Goal: Task Accomplishment & Management: Manage account settings

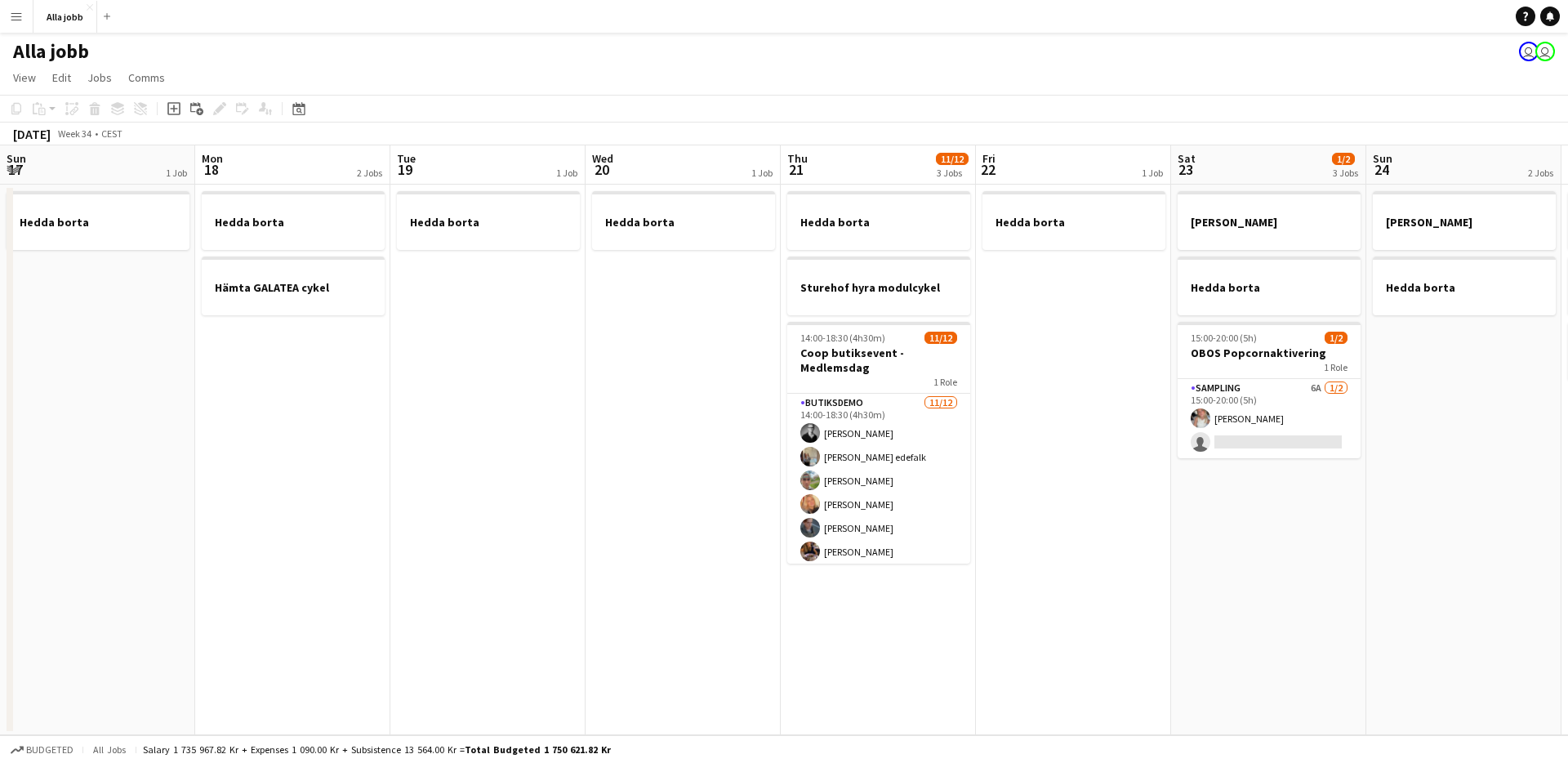
scroll to position [0, 464]
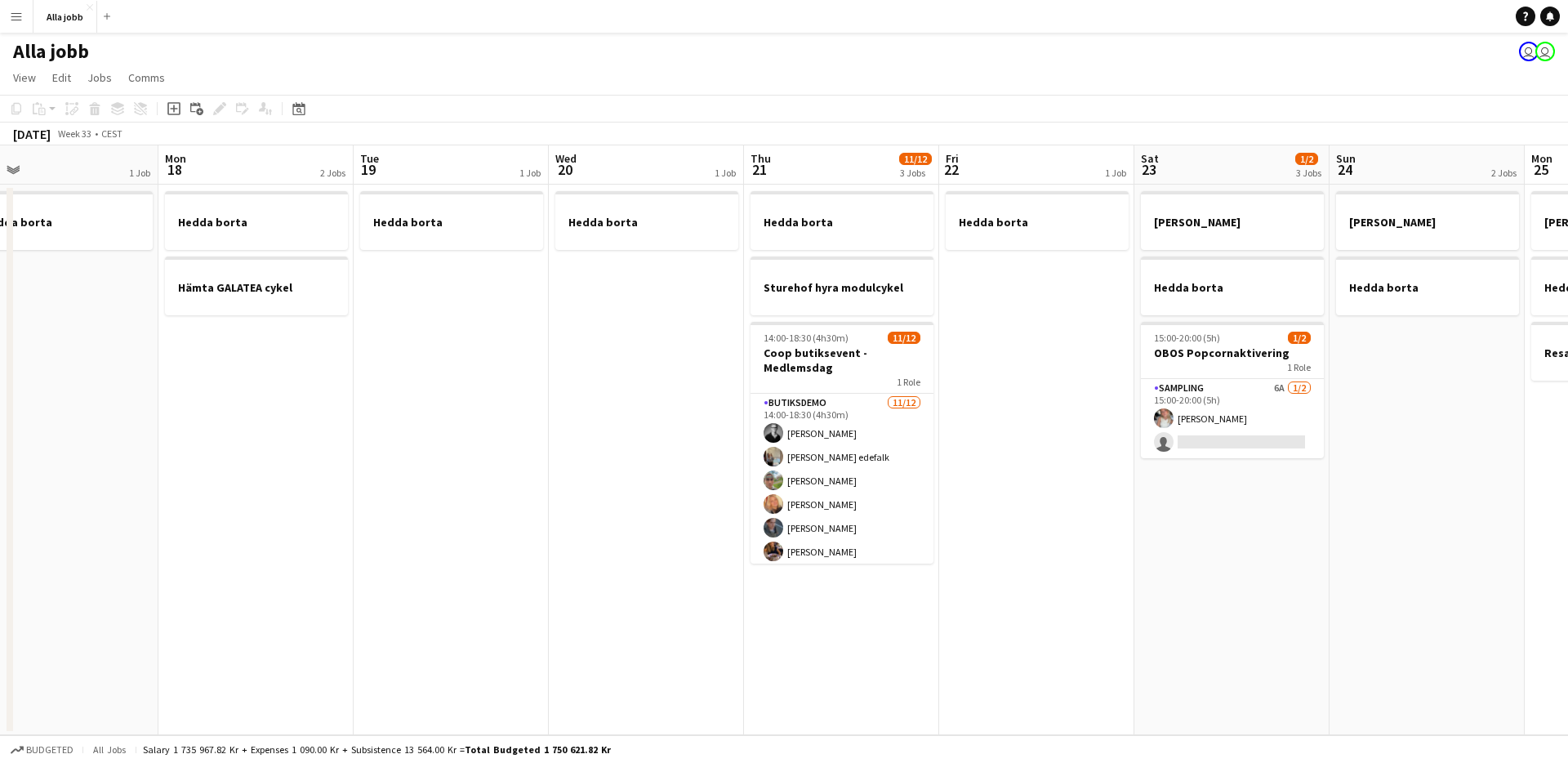
drag, startPoint x: 539, startPoint y: 593, endPoint x: 1044, endPoint y: 538, distance: 508.0
click at [1044, 538] on app-calendar-viewport "Fri 15 Sat 16 2/2 3 Jobs Sun 17 1 Job Mon 18 2 Jobs Tue 19 1 Job Wed 20 1 Job T…" at bounding box center [784, 440] width 1568 height 590
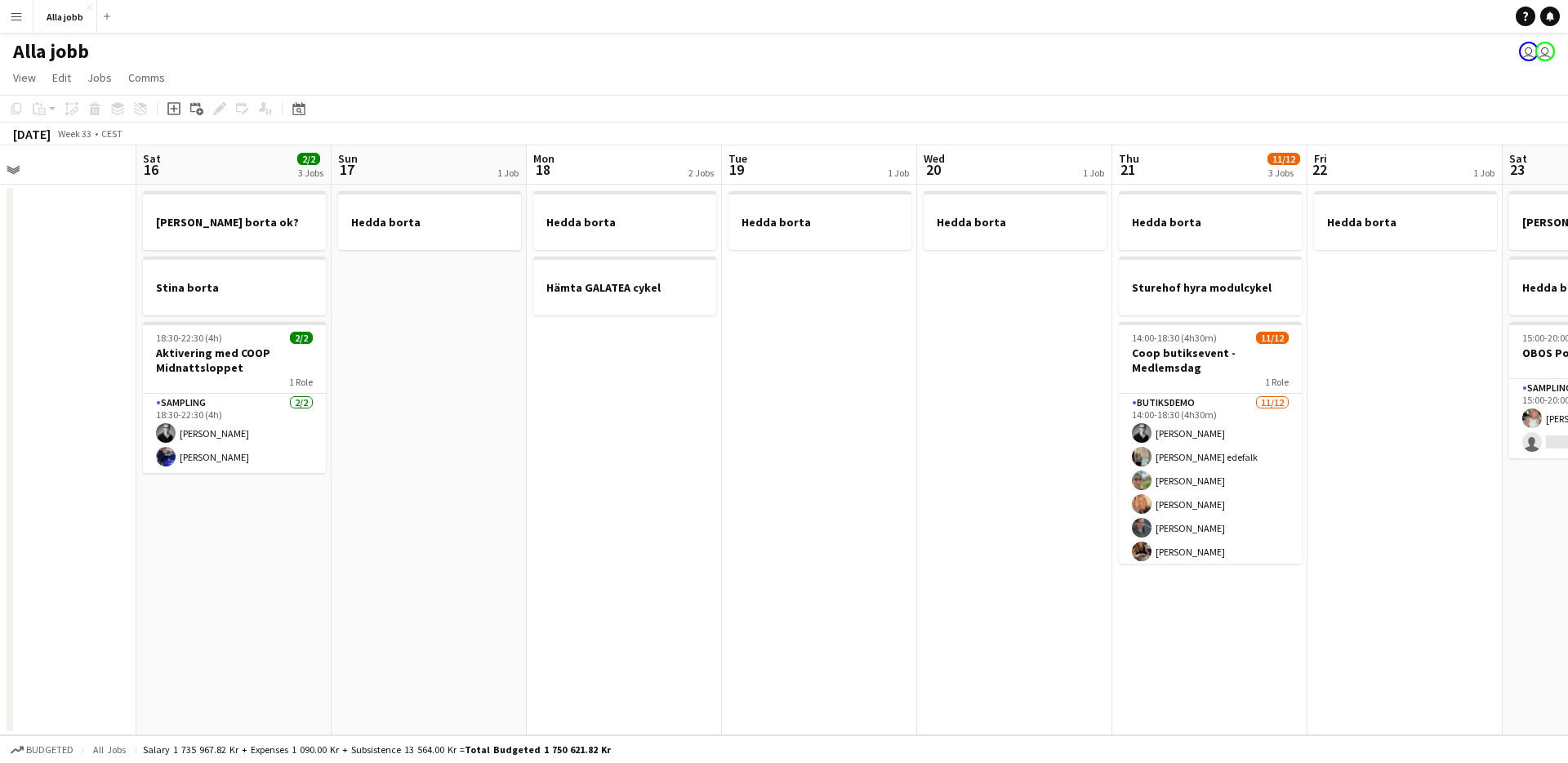
drag, startPoint x: 724, startPoint y: 451, endPoint x: 839, endPoint y: 454, distance: 115.0
click at [839, 454] on app-calendar-viewport "Wed 13 Thu 14 Fri 15 Sat 16 2/2 3 Jobs Sun 17 1 Job Mon 18 2 Jobs Tue 19 1 Job …" at bounding box center [784, 440] width 1568 height 590
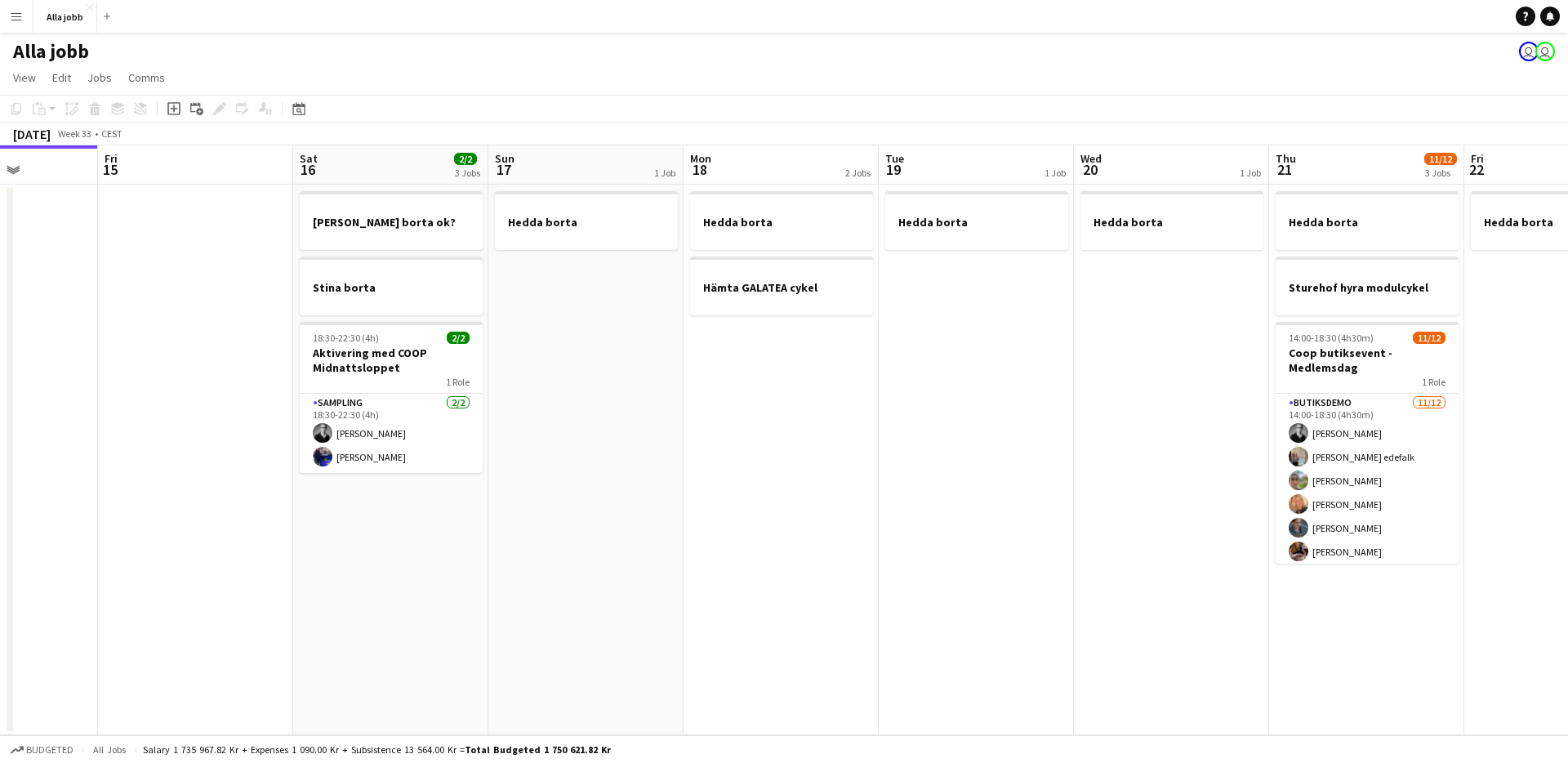
drag, startPoint x: 641, startPoint y: 468, endPoint x: 869, endPoint y: 466, distance: 228.0
click at [868, 466] on app-calendar-viewport "Tue 12 1 Job Wed 13 1 Job Thu 14 Fri 15 Sat 16 2/2 3 Jobs Sun 17 1 Job Mon 18 2…" at bounding box center [784, 440] width 1568 height 590
drag, startPoint x: 854, startPoint y: 471, endPoint x: 580, endPoint y: 498, distance: 275.3
click at [580, 498] on app-calendar-viewport "Mon 11 Tue 12 1 Job Wed 13 1 Job Thu 14 Fri 15 Sat 16 2/2 3 Jobs Sun 17 1 Job M…" at bounding box center [784, 440] width 1568 height 590
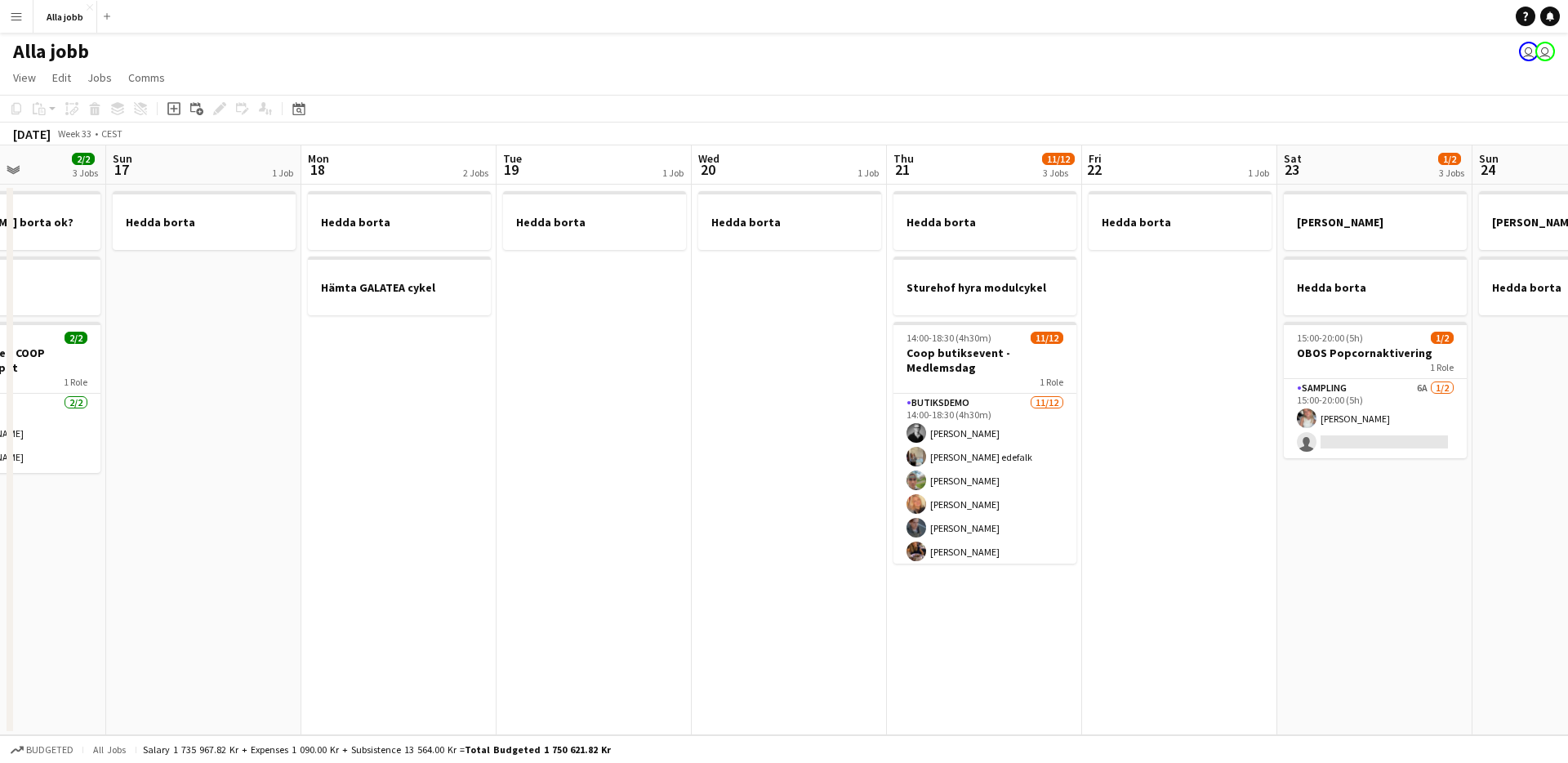
drag, startPoint x: 838, startPoint y: 477, endPoint x: 471, endPoint y: 489, distance: 367.2
click at [471, 489] on app-calendar-viewport "Wed 13 1 Job Thu 14 Fri 15 Sat 16 2/2 3 Jobs Sun 17 1 Job Mon 18 2 Jobs Tue 19 …" at bounding box center [784, 440] width 1568 height 590
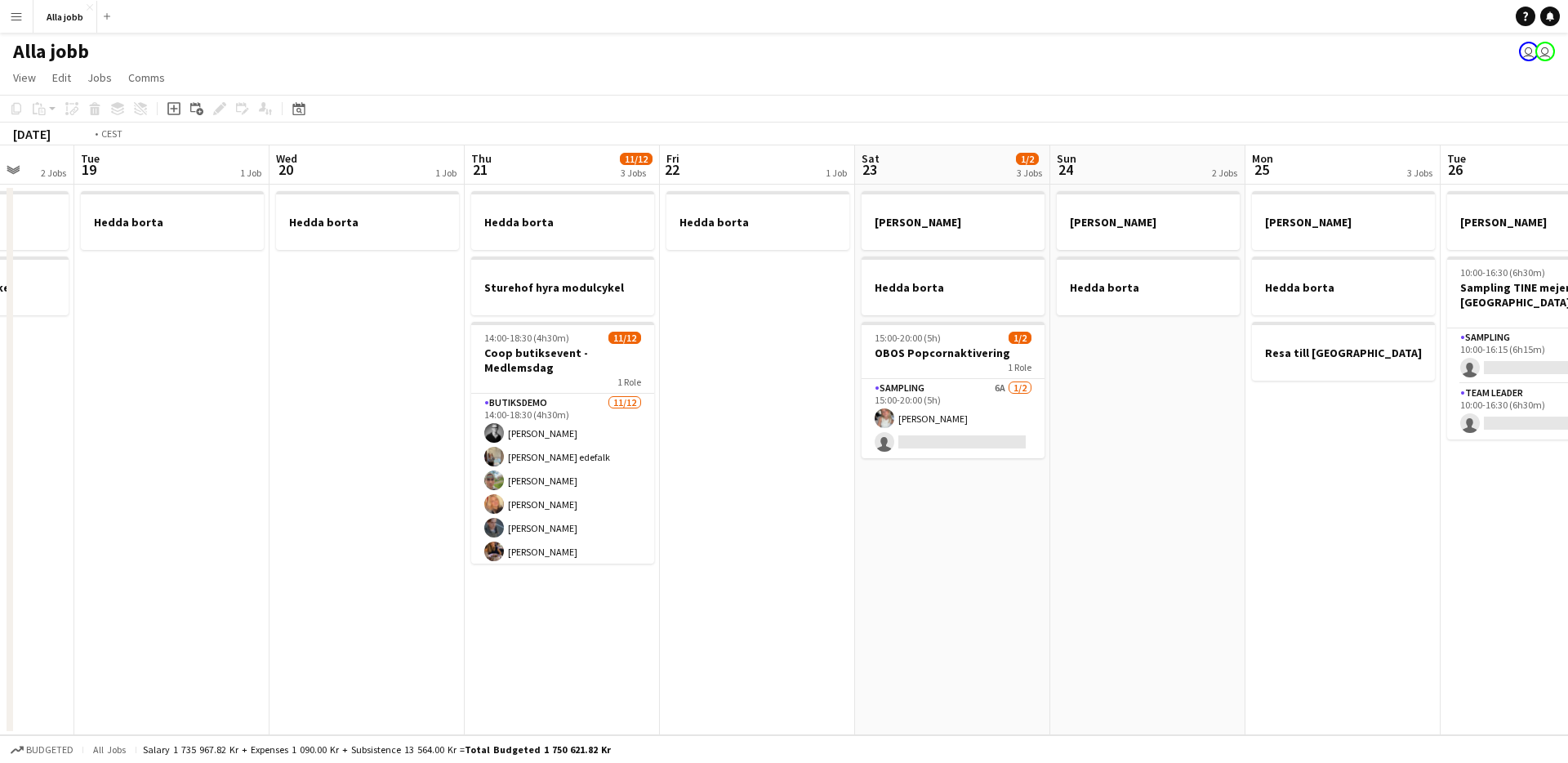
scroll to position [0, 711]
drag, startPoint x: 760, startPoint y: 469, endPoint x: 337, endPoint y: 476, distance: 423.1
click at [337, 476] on app-calendar-viewport "Fri 15 Sat 16 2/2 3 Jobs Sun 17 1 Job Mon 18 2 Jobs Tue 19 1 Job Wed 20 1 Job T…" at bounding box center [784, 440] width 1568 height 590
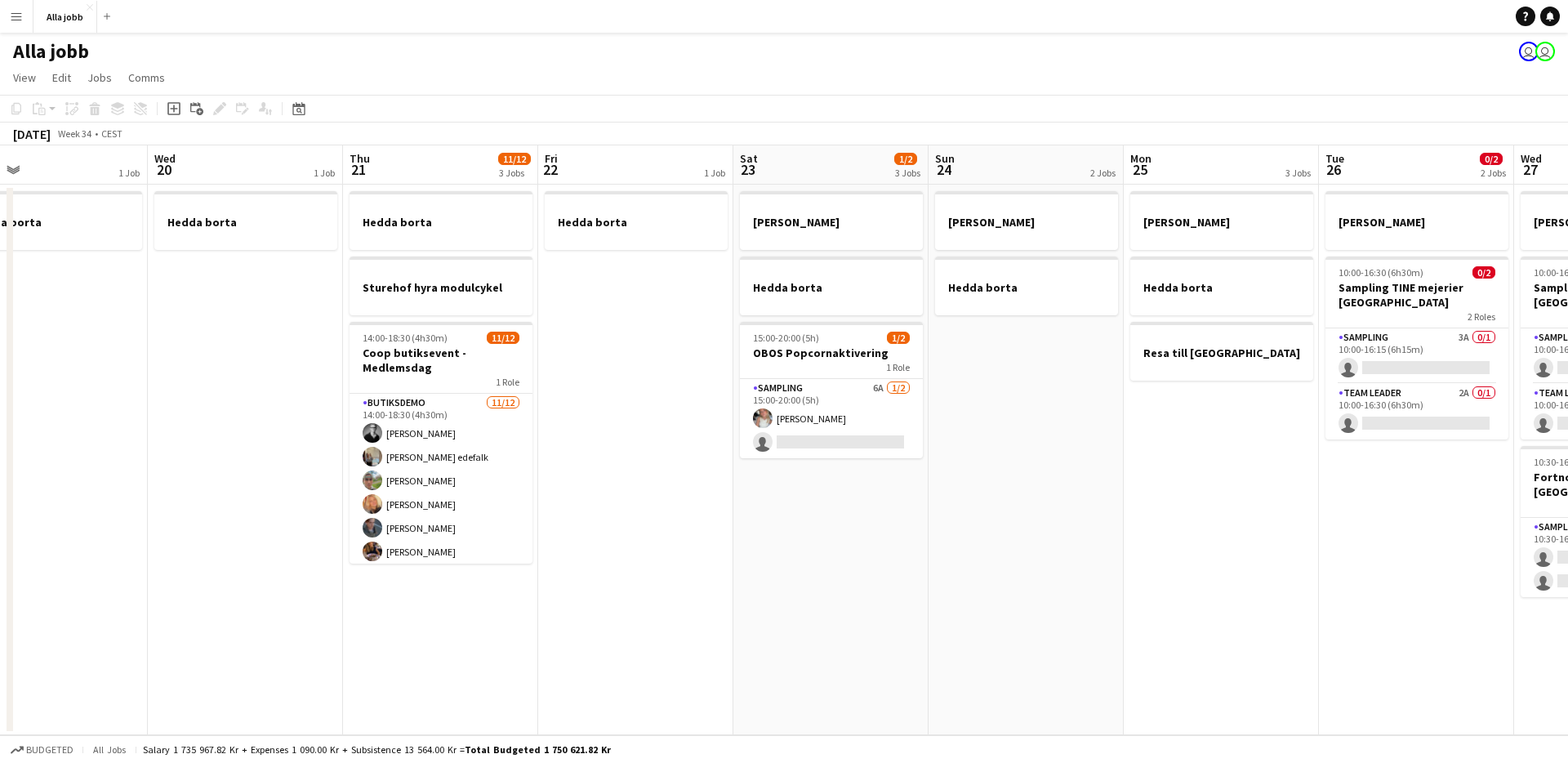
scroll to position [0, 831]
drag, startPoint x: 749, startPoint y: 464, endPoint x: 628, endPoint y: 463, distance: 121.0
click at [628, 463] on app-calendar-viewport "Fri 15 Sat 16 2/2 3 Jobs Sun 17 1 Job Mon 18 2 Jobs Tue 19 1 Job Wed 20 1 Job T…" at bounding box center [784, 440] width 1568 height 590
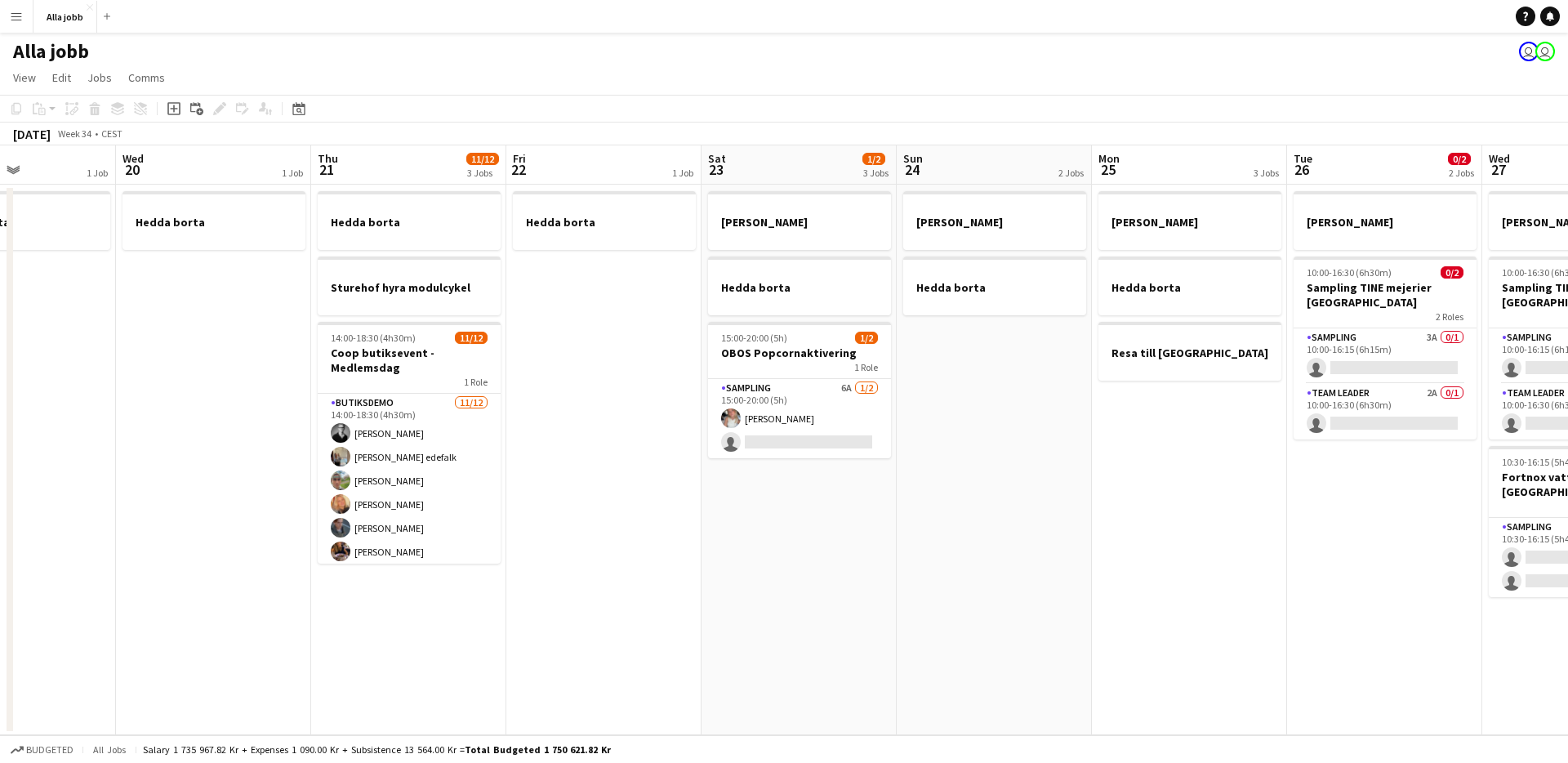
drag, startPoint x: 575, startPoint y: 477, endPoint x: 280, endPoint y: 479, distance: 295.0
click at [283, 480] on app-calendar-viewport "Sun 17 1 Job Mon 18 2 Jobs Tue 19 1 Job Wed 20 1 Job Thu 21 11/12 3 Jobs Fri 22…" at bounding box center [784, 440] width 1568 height 590
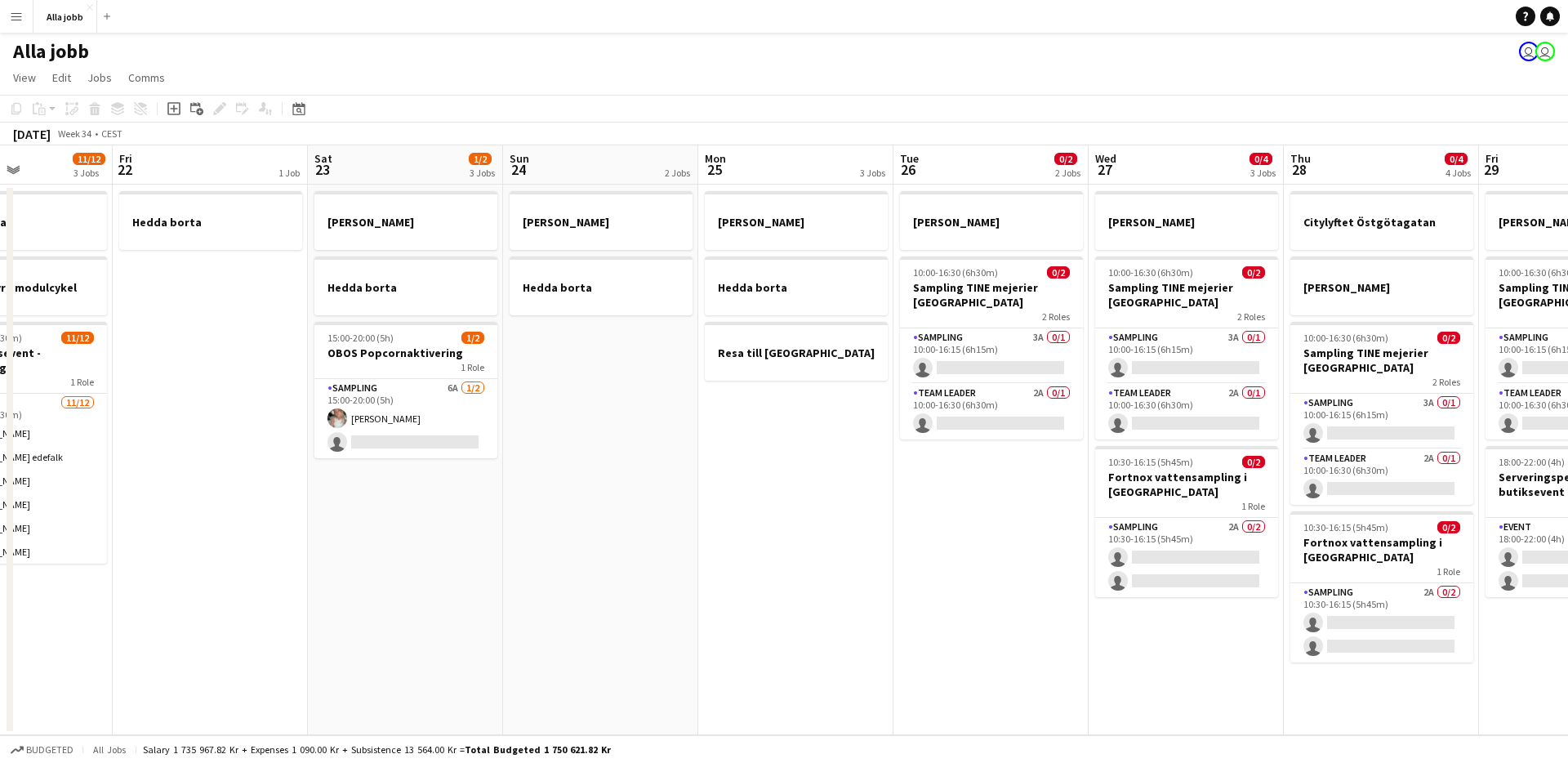
click at [611, 462] on app-date-cell "[PERSON_NAME] borta" at bounding box center [600, 460] width 195 height 550
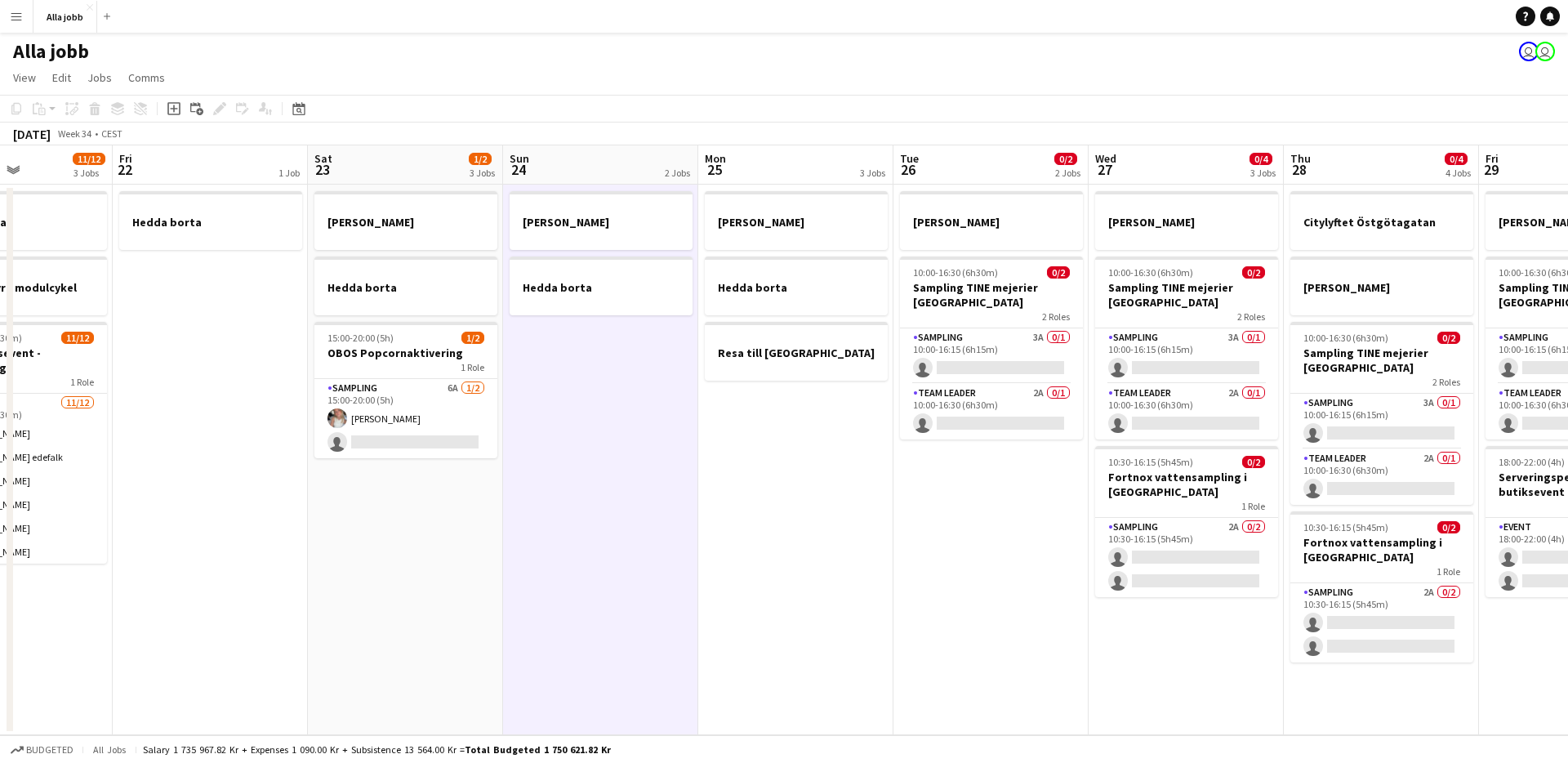
click at [611, 462] on app-date-cell "[PERSON_NAME] borta" at bounding box center [600, 460] width 195 height 550
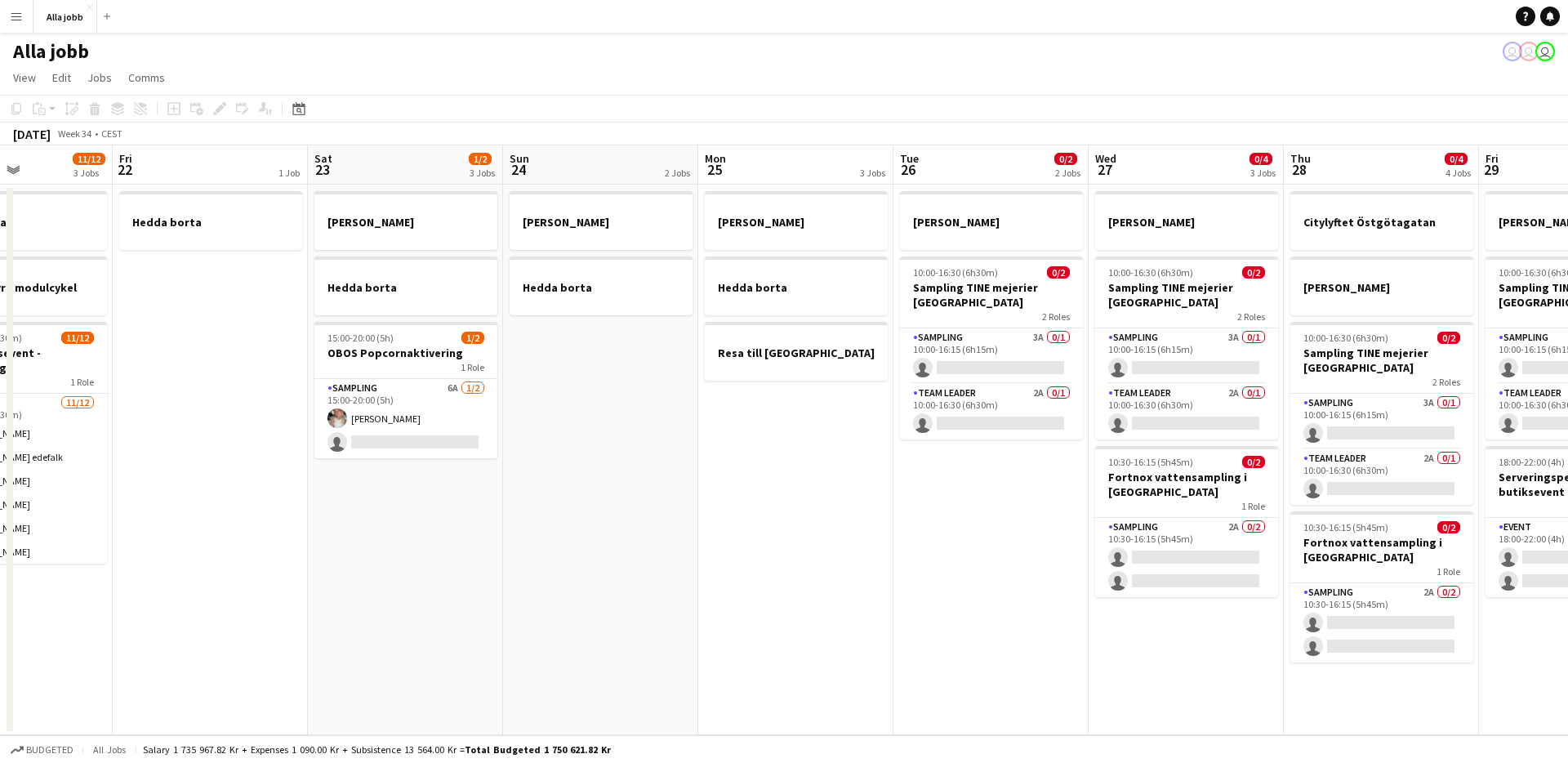
click at [595, 485] on app-date-cell "[PERSON_NAME] borta" at bounding box center [600, 460] width 195 height 550
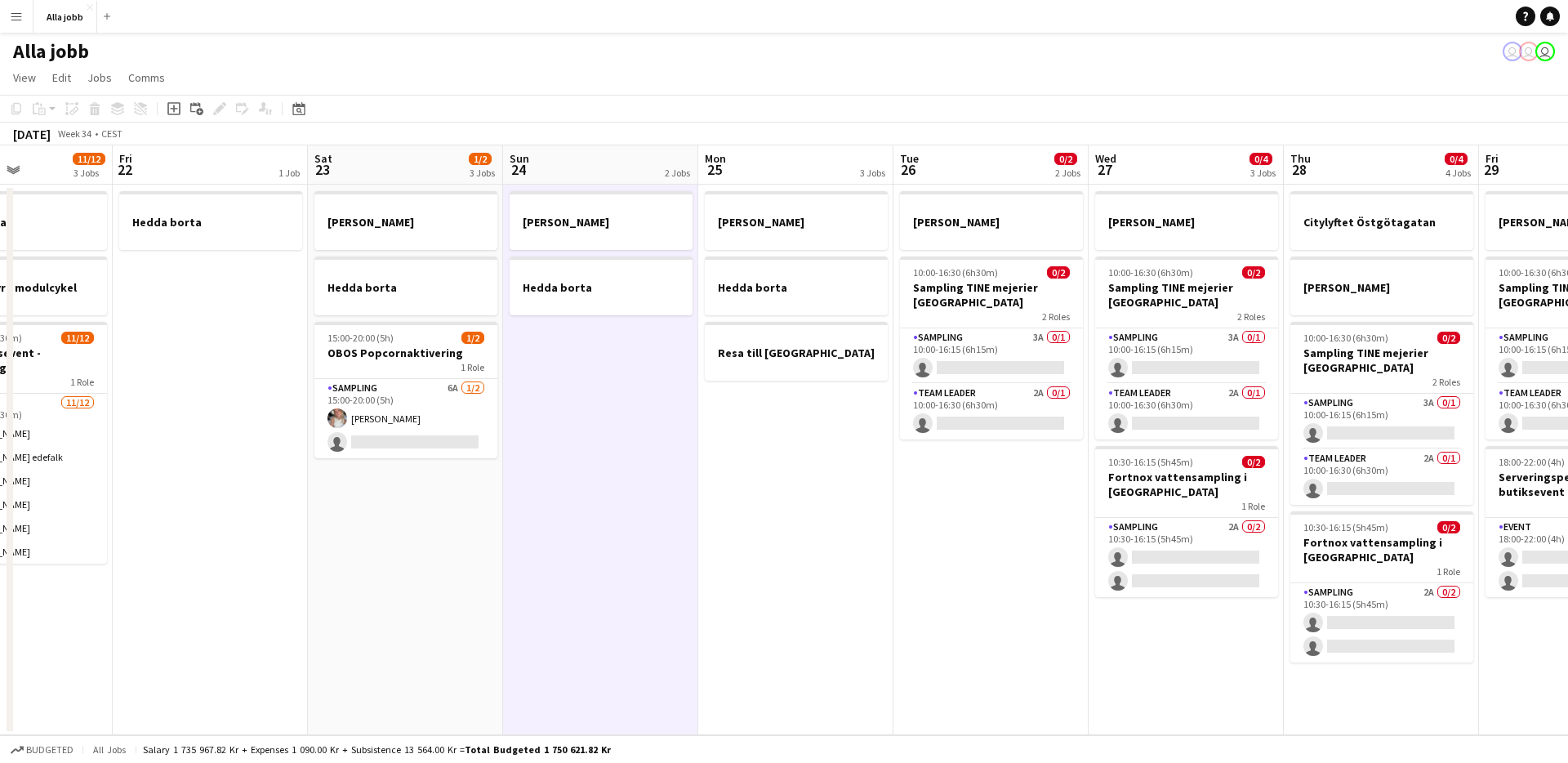
click at [512, 482] on app-date-cell "[PERSON_NAME] borta" at bounding box center [600, 460] width 195 height 550
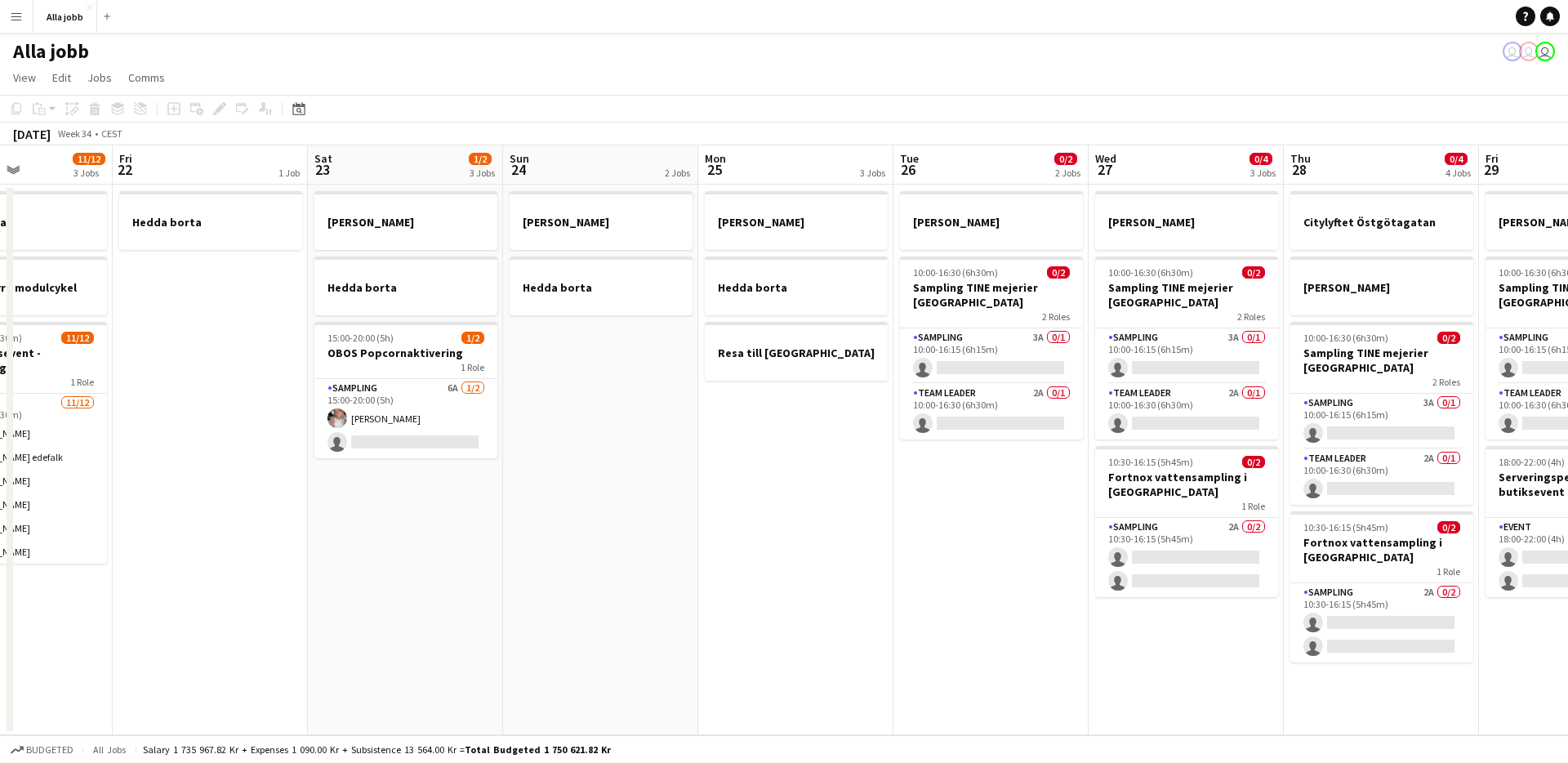
click at [700, 593] on app-date-cell "[PERSON_NAME] borta Resa till [GEOGRAPHIC_DATA]" at bounding box center [795, 460] width 195 height 550
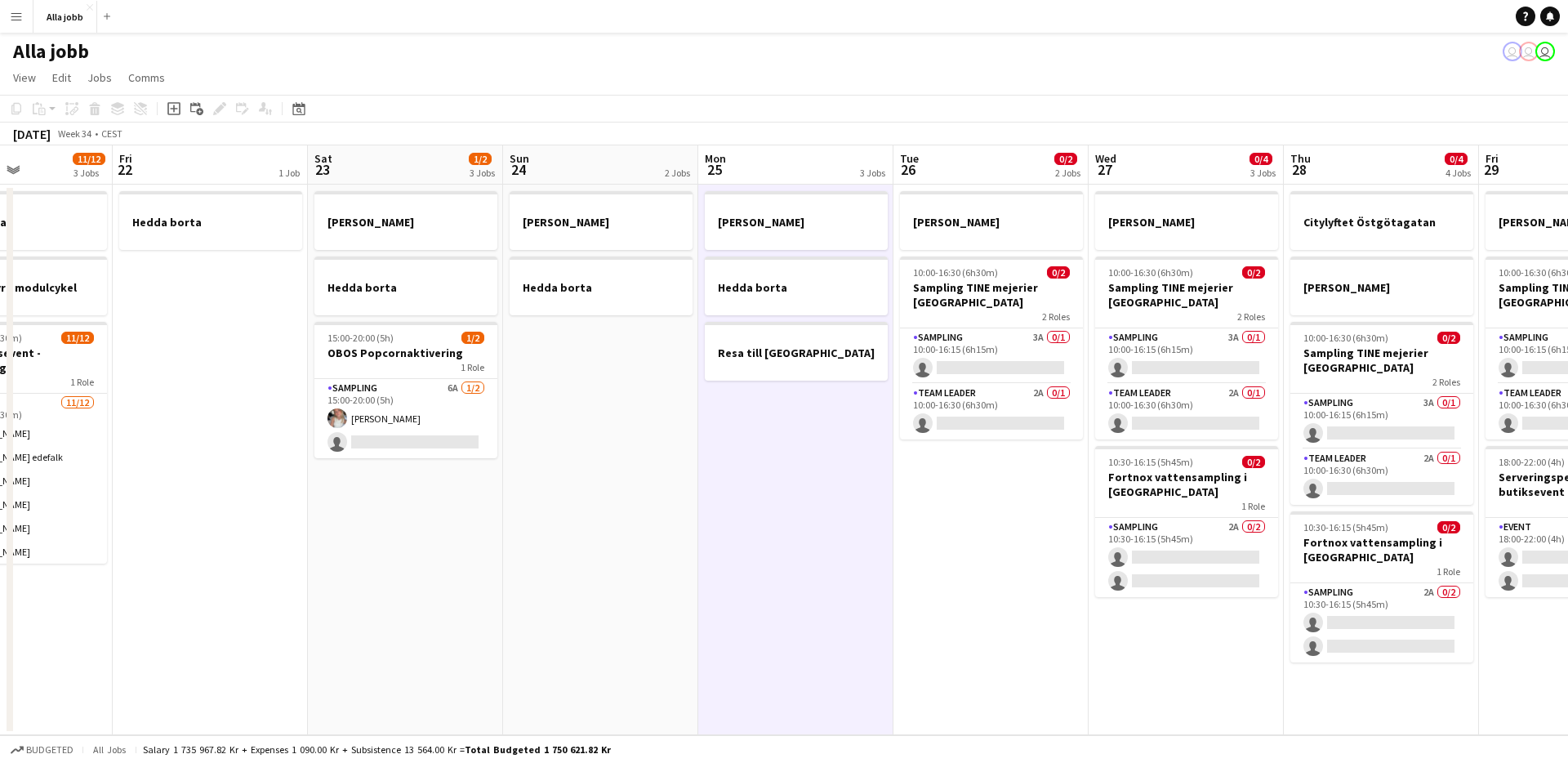
click at [932, 611] on app-date-cell "[PERSON_NAME] 10:00-16:30 (6h30m) 0/2 Sampling TINE mejerier Göteborg 2 Roles S…" at bounding box center [991, 460] width 195 height 550
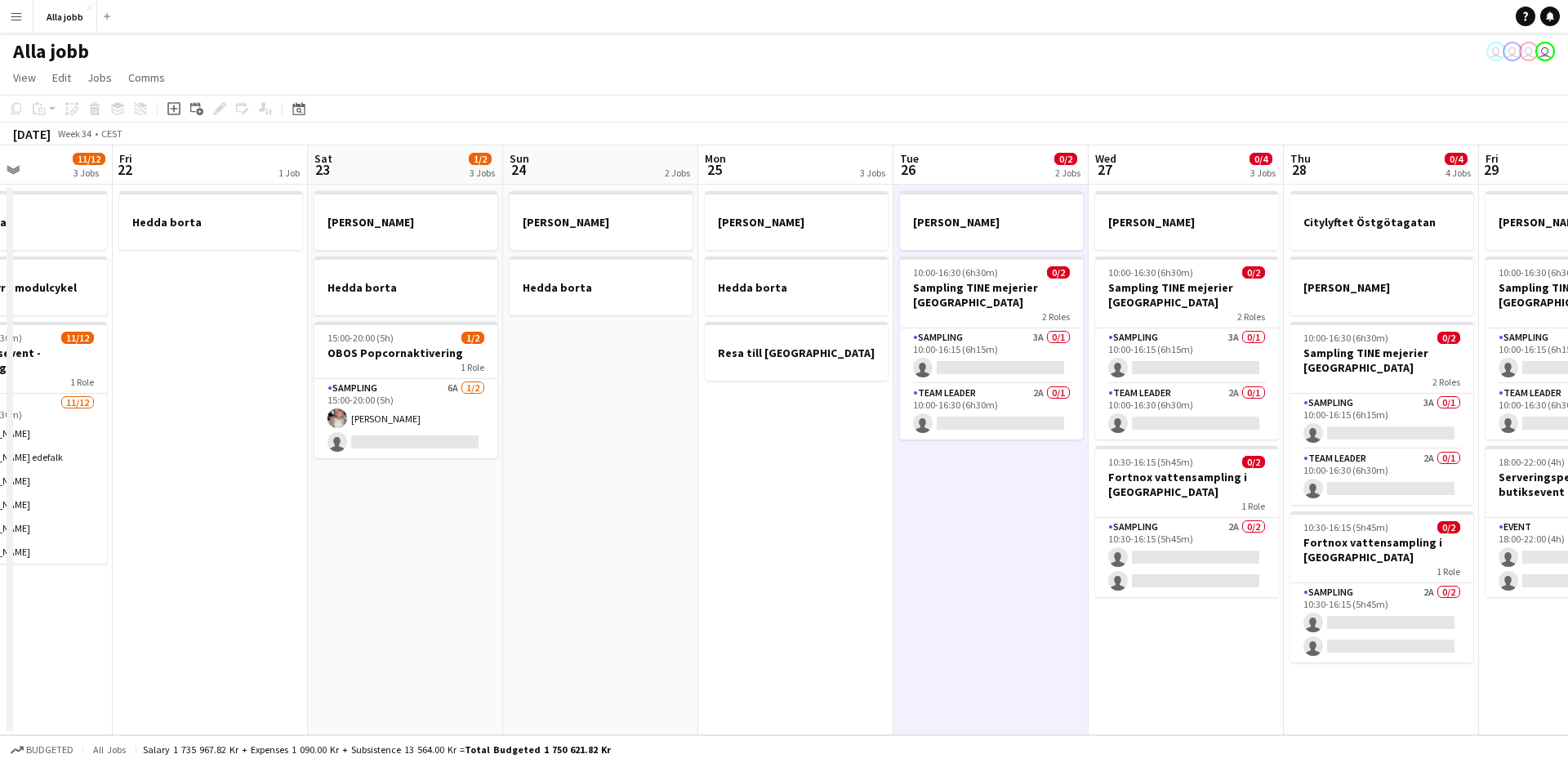
click at [1145, 697] on app-date-cell "[PERSON_NAME] 10:00-16:30 (6h30m) 0/2 Sampling TINE mejerier Göteborg 2 Roles S…" at bounding box center [1186, 460] width 195 height 550
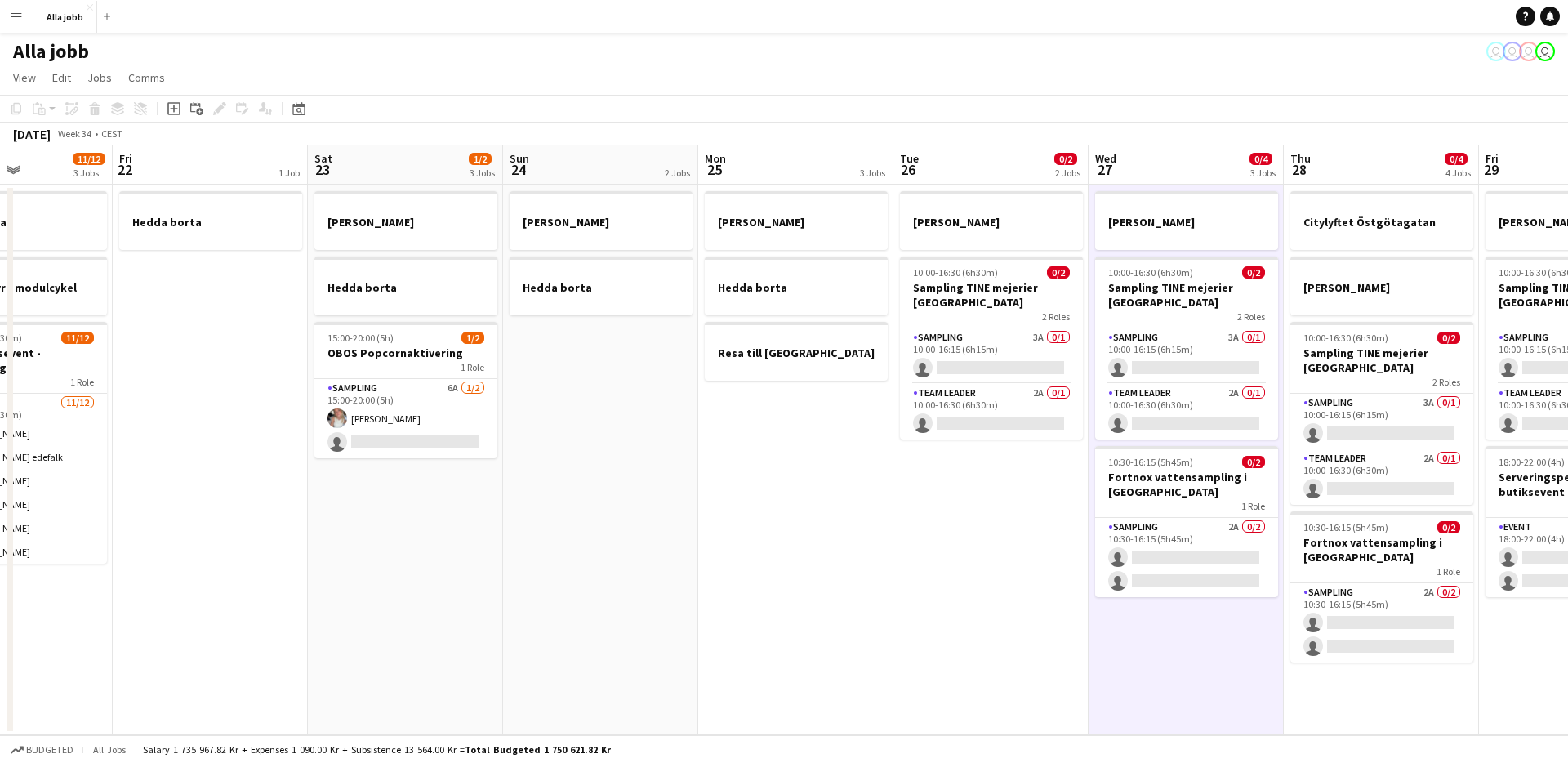
scroll to position [0, 473]
click at [611, 435] on app-date-cell "[PERSON_NAME] borta" at bounding box center [600, 460] width 195 height 550
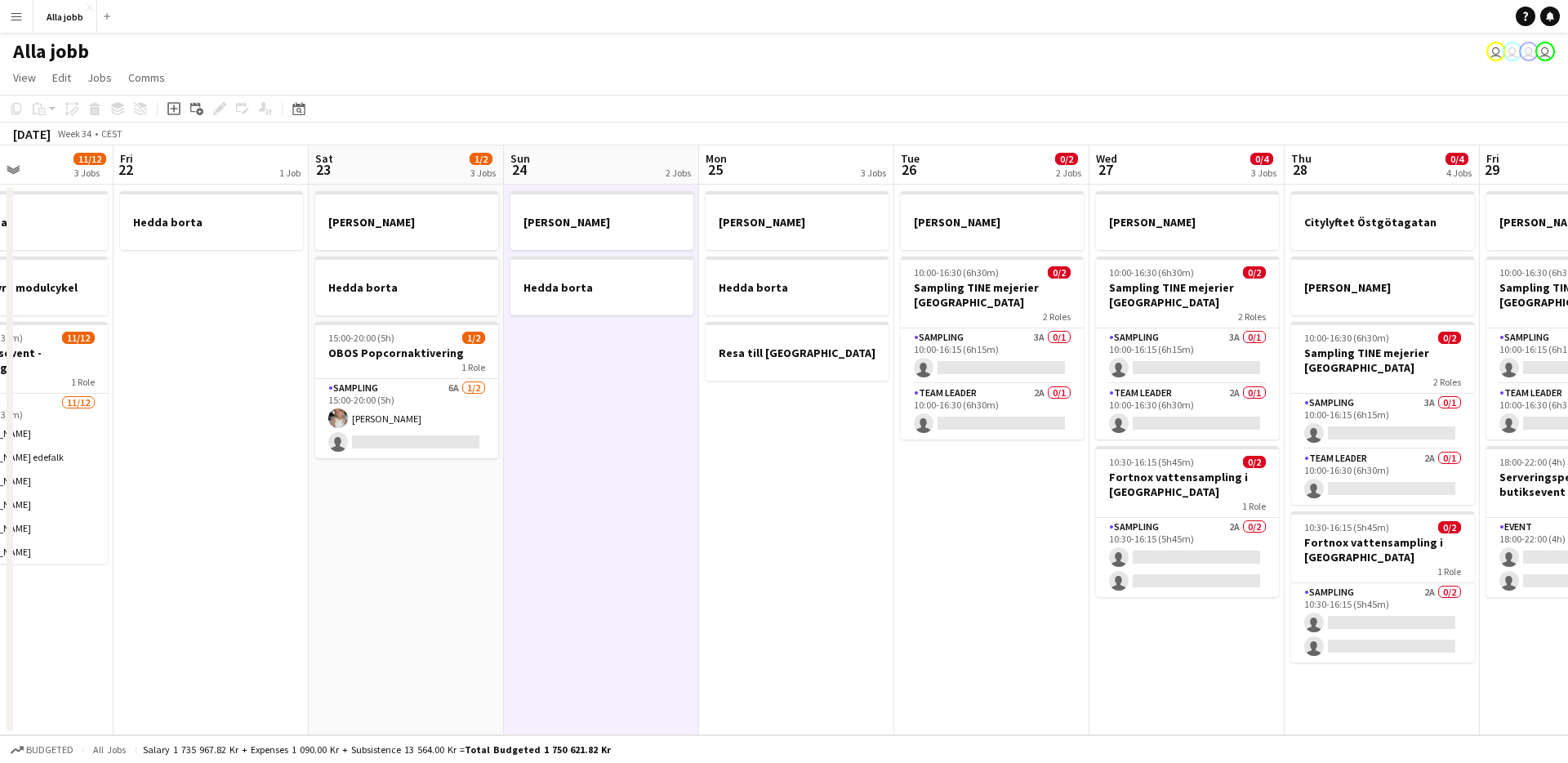
click at [625, 580] on app-date-cell "[PERSON_NAME] borta" at bounding box center [601, 460] width 195 height 550
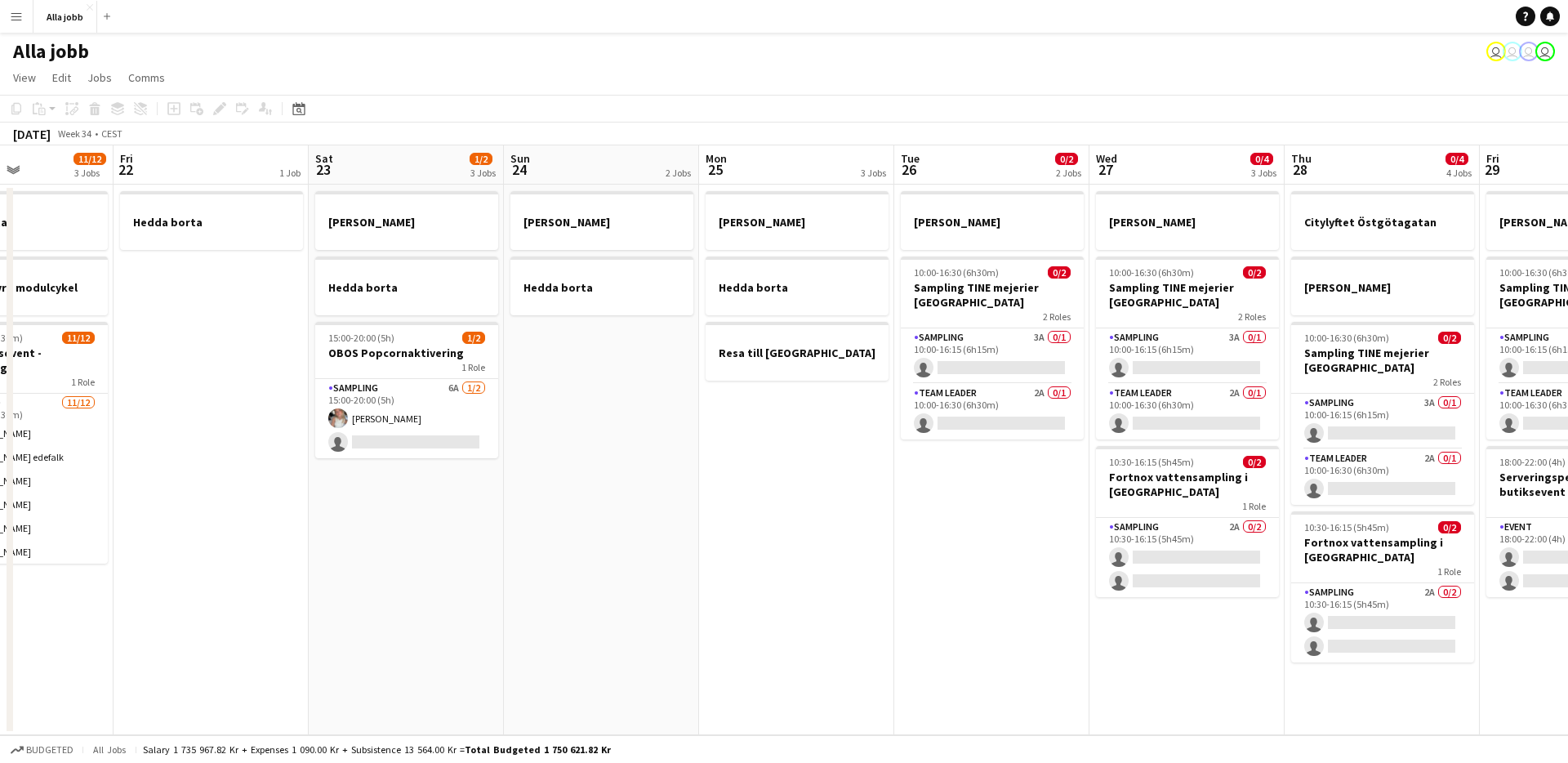
click at [626, 579] on app-date-cell "[PERSON_NAME] borta" at bounding box center [601, 460] width 195 height 550
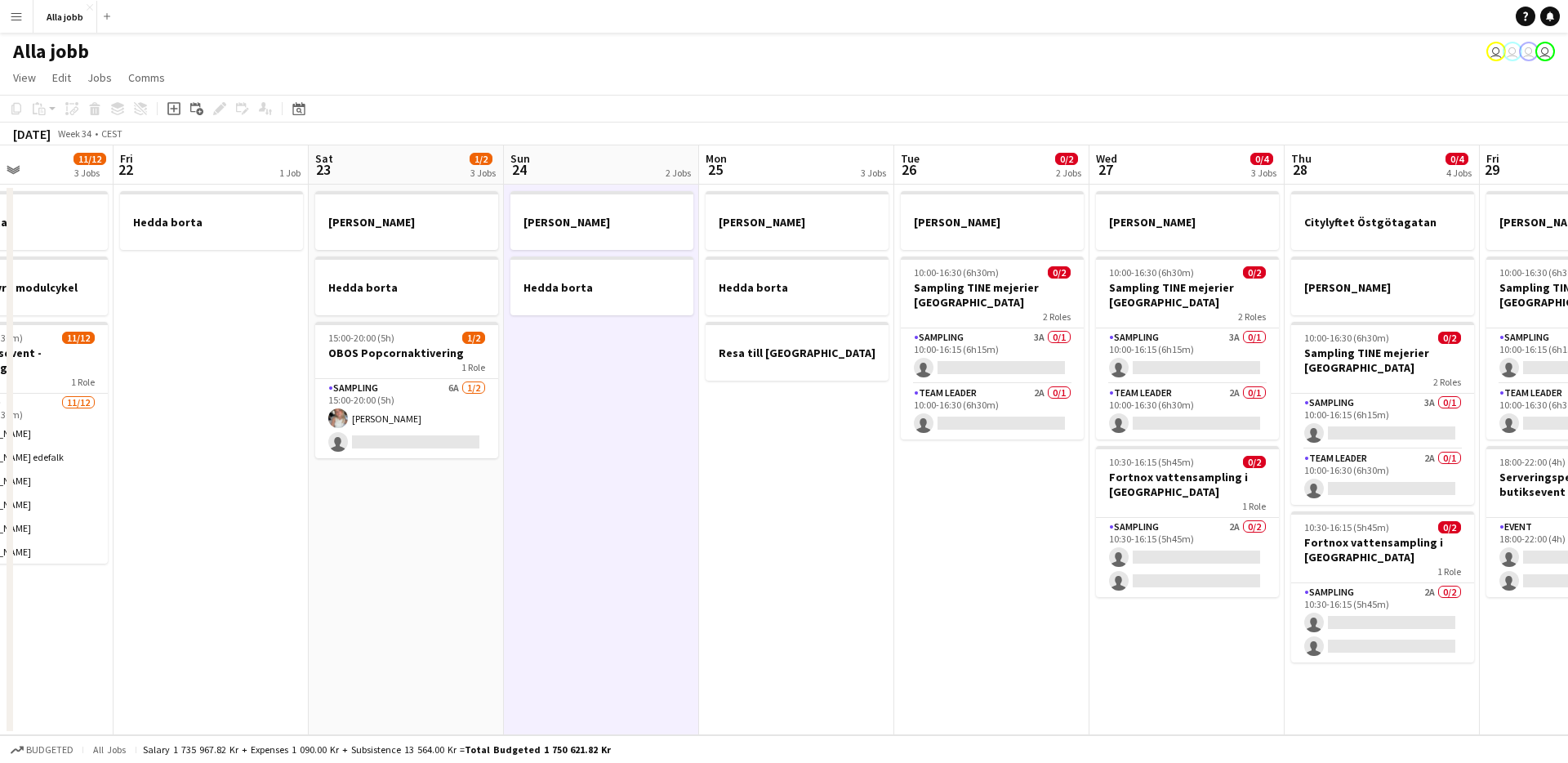
click at [626, 579] on app-date-cell "[PERSON_NAME] borta" at bounding box center [601, 460] width 195 height 550
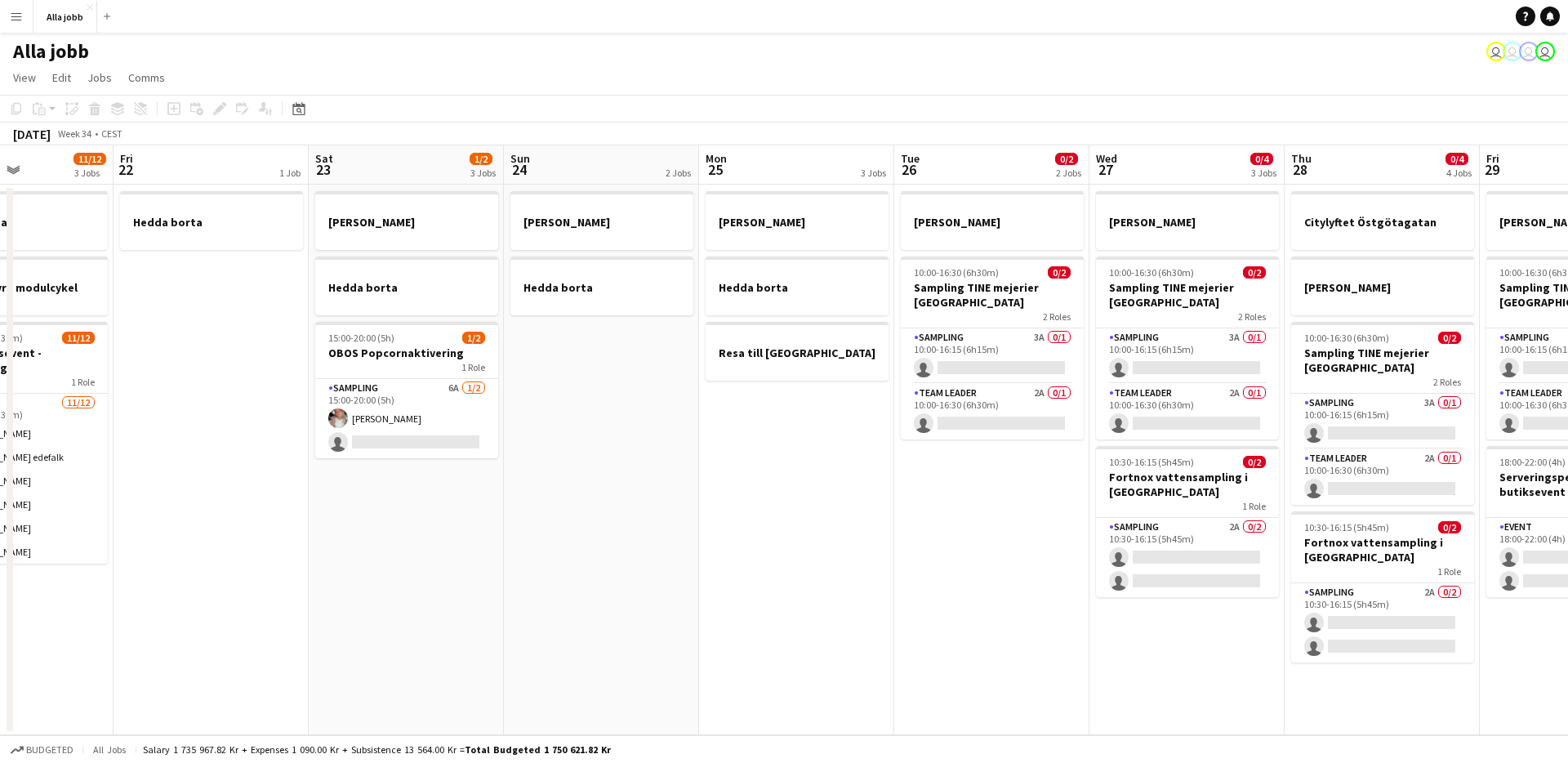
click at [626, 579] on app-date-cell "[PERSON_NAME] borta" at bounding box center [601, 460] width 195 height 550
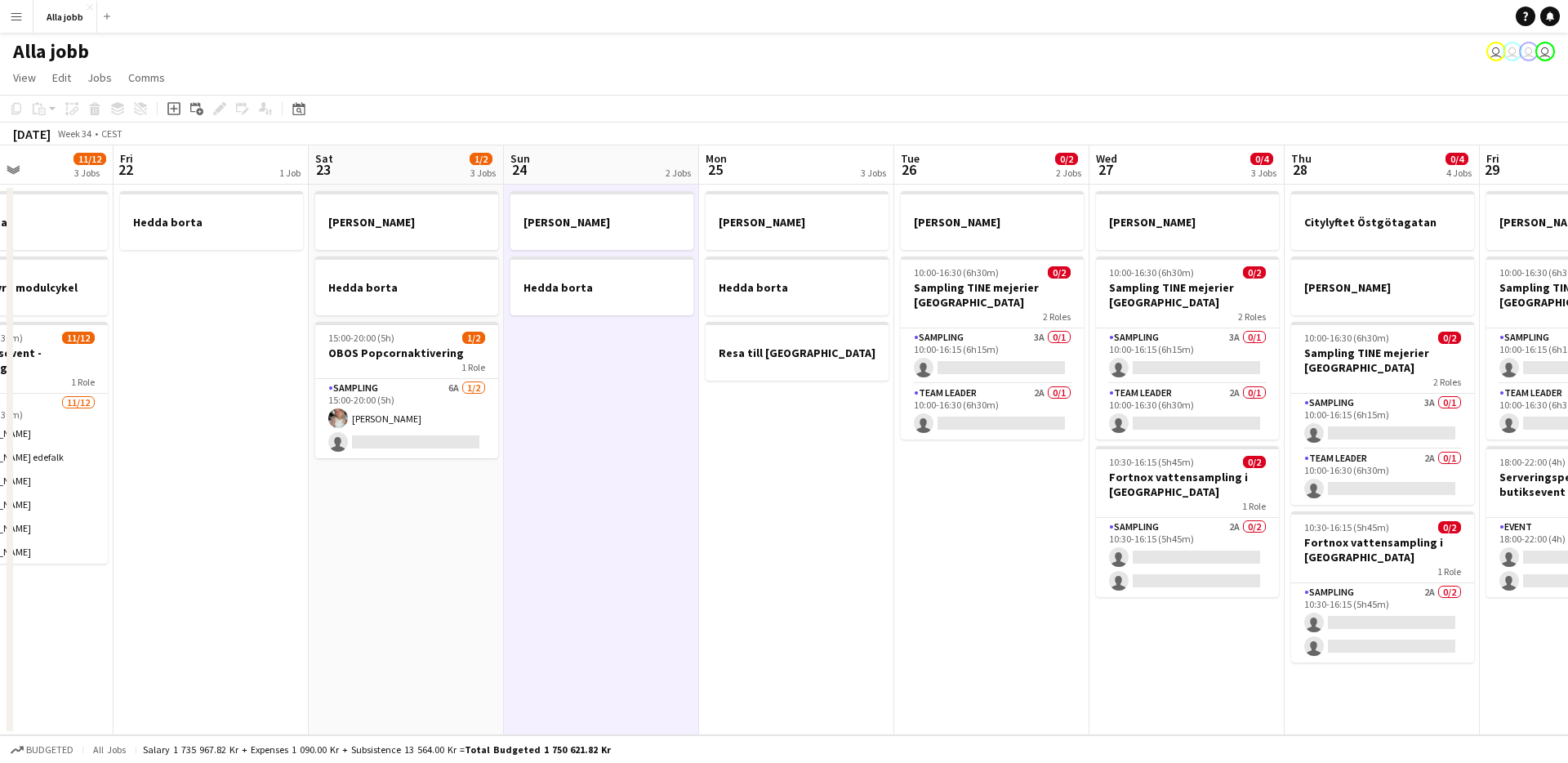
click at [434, 550] on app-date-cell "[PERSON_NAME] borta 15:00-20:00 (5h) 1/2 OBOS Popcornaktivering 1 Role Sampling…" at bounding box center [406, 460] width 195 height 550
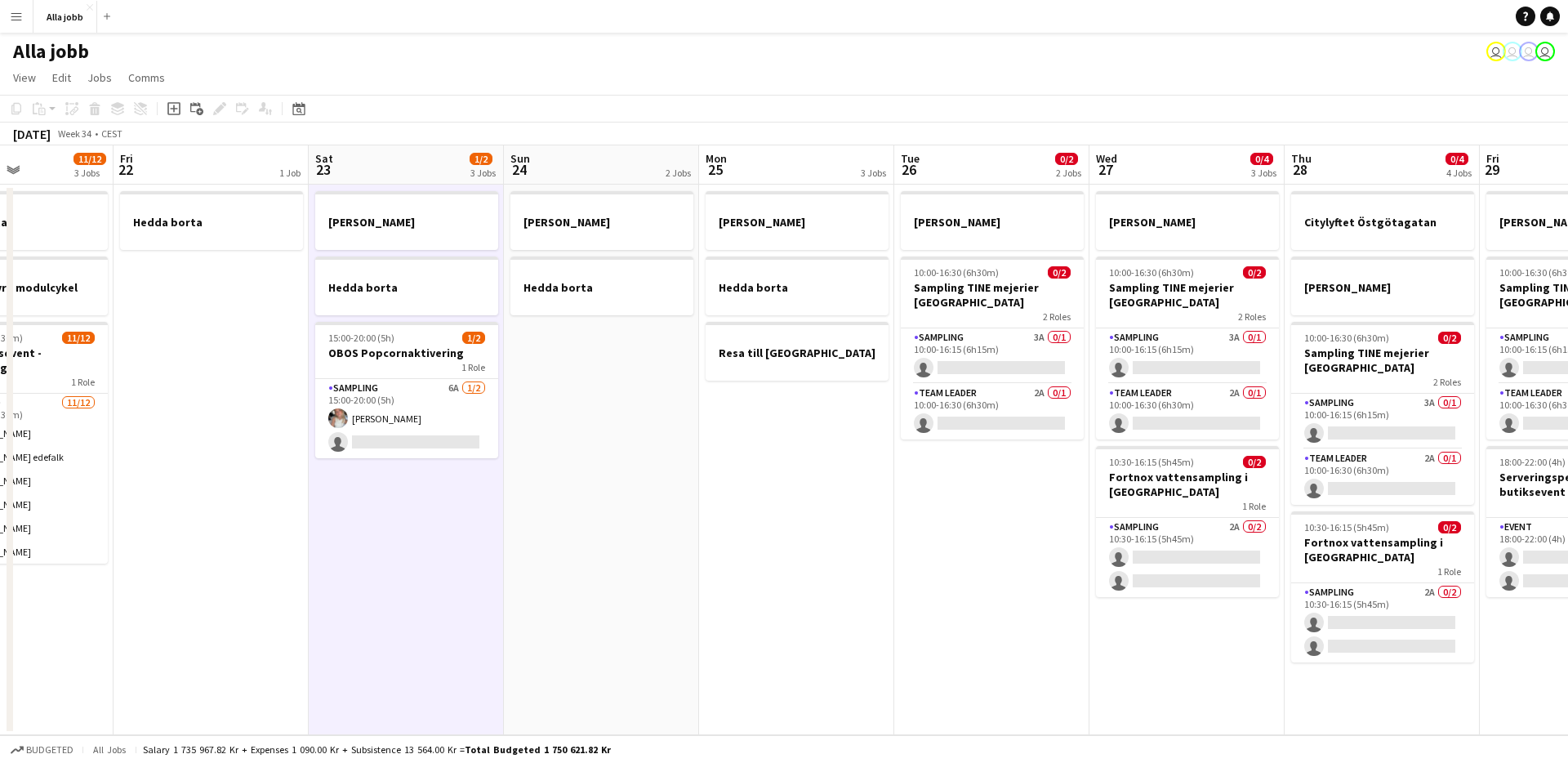
click at [434, 549] on app-date-cell "[PERSON_NAME] borta 15:00-20:00 (5h) 1/2 OBOS Popcornaktivering 1 Role Sampling…" at bounding box center [406, 460] width 195 height 550
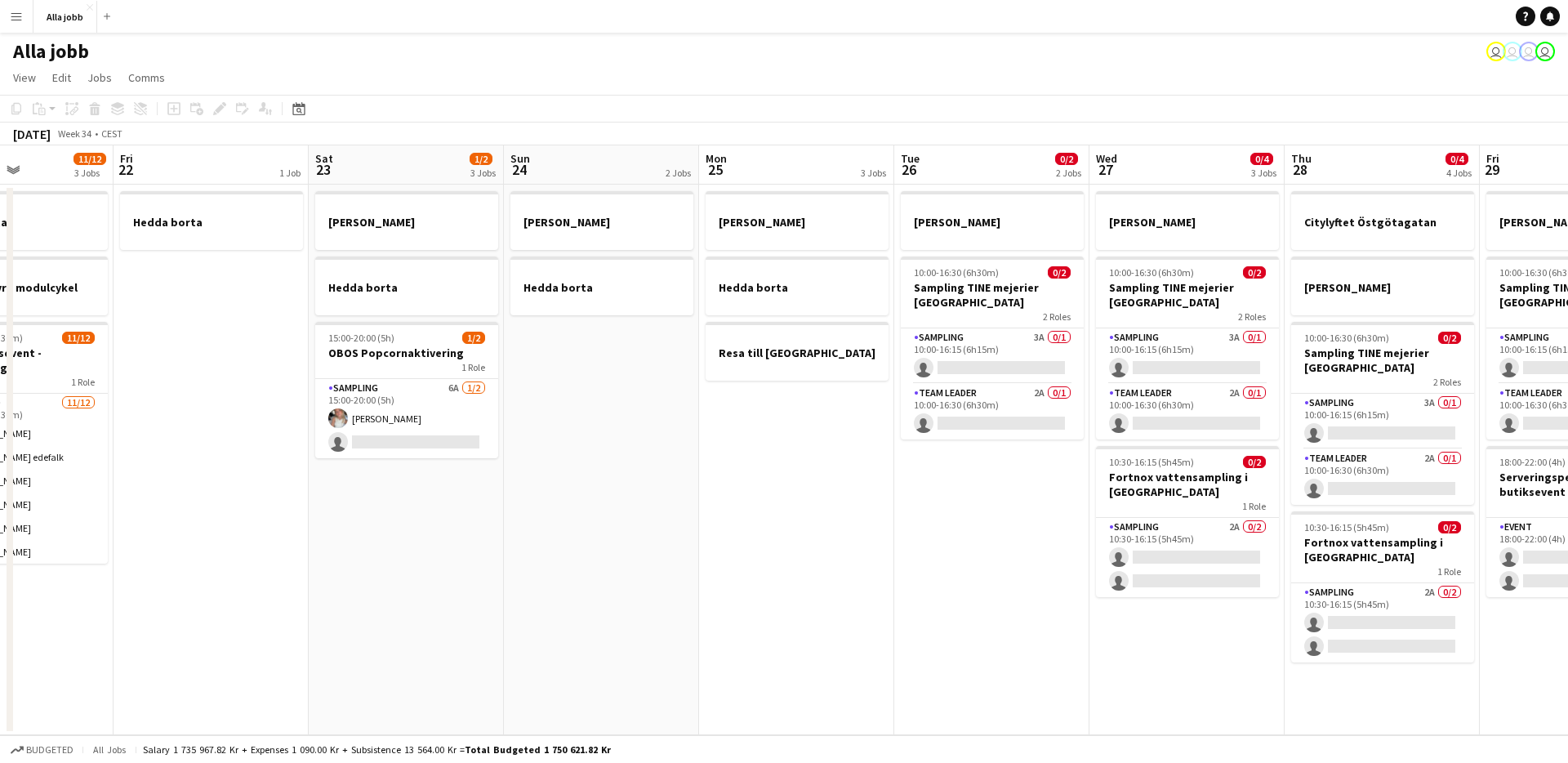
click at [431, 549] on app-date-cell "[PERSON_NAME] borta 15:00-20:00 (5h) 1/2 OBOS Popcornaktivering 1 Role Sampling…" at bounding box center [406, 460] width 195 height 550
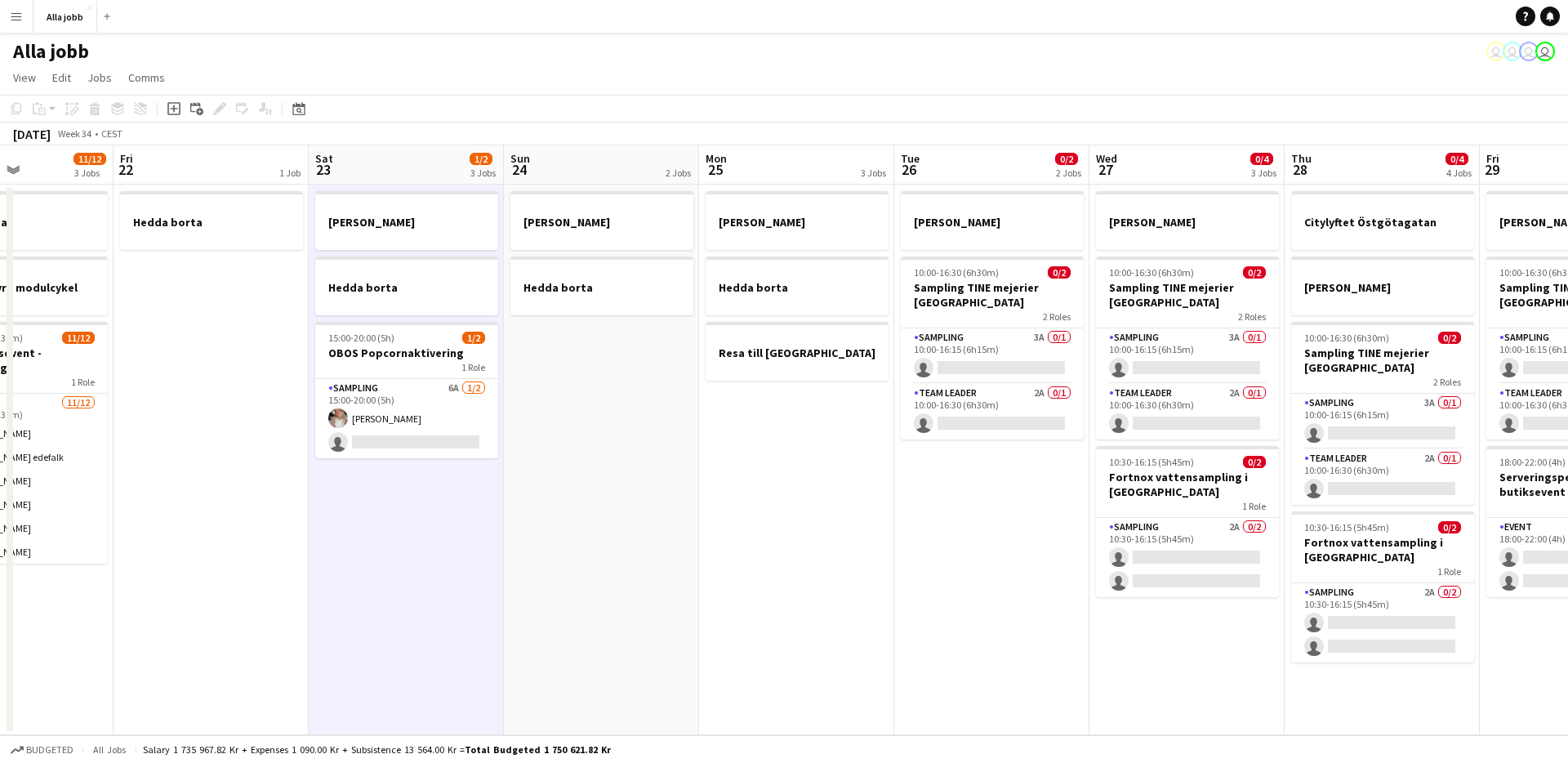
click at [258, 572] on app-date-cell "Hedda borta" at bounding box center [211, 460] width 195 height 550
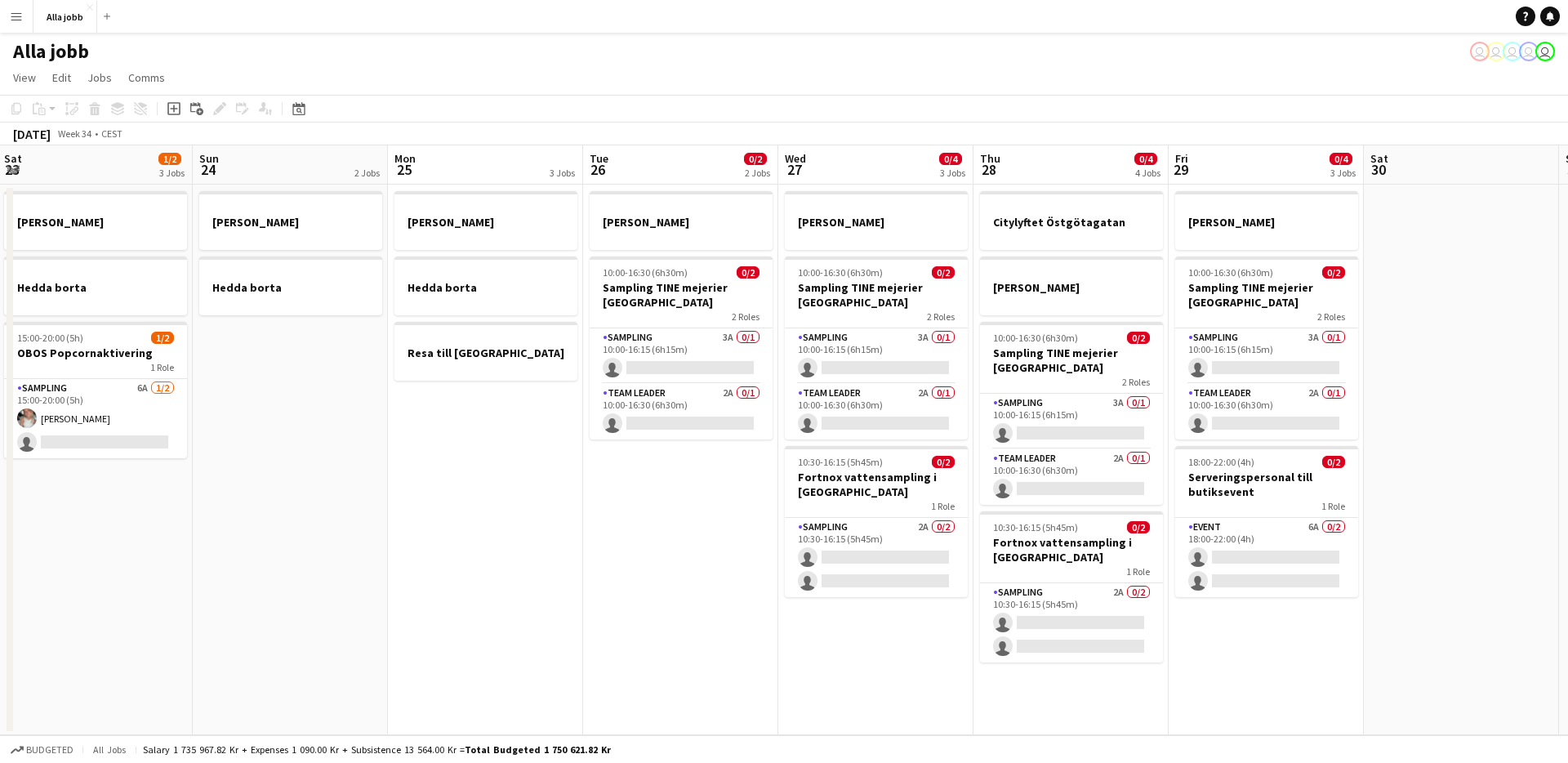
scroll to position [0, 784]
drag, startPoint x: 871, startPoint y: 583, endPoint x: 565, endPoint y: 572, distance: 306.2
click at [565, 572] on app-calendar-viewport "Tue 19 1 Job Wed 20 1 Job Thu 21 11/12 3 Jobs Fri 22 1 Job Sat 23 1/2 3 Jobs Su…" at bounding box center [784, 440] width 1568 height 590
